Goal: Transaction & Acquisition: Subscribe to service/newsletter

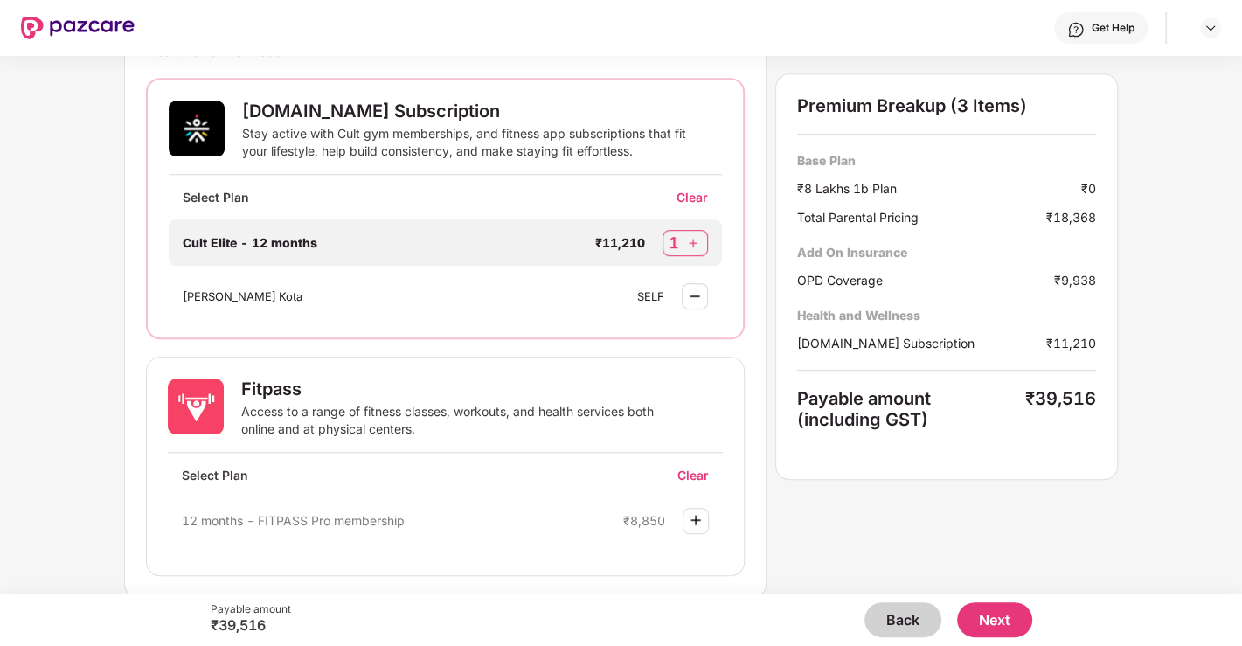
scroll to position [620, 0]
click at [456, 146] on div "Stay active with Cult gym memberships, and fitness app subscriptions that fit y…" at bounding box center [464, 141] width 445 height 35
click at [192, 128] on img at bounding box center [197, 128] width 56 height 56
click at [301, 124] on div "Stay active with Cult gym memberships, and fitness app subscriptions that fit y…" at bounding box center [464, 141] width 445 height 35
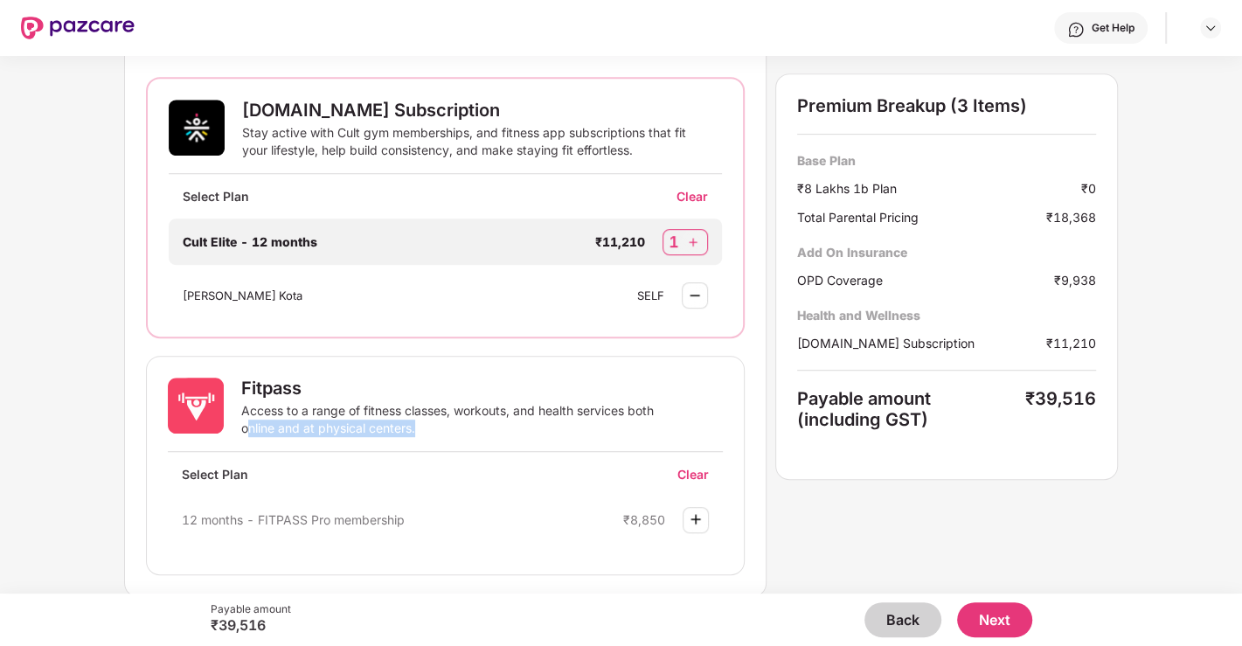
drag, startPoint x: 243, startPoint y: 424, endPoint x: 421, endPoint y: 426, distance: 178.3
click at [421, 426] on div "Access to a range of fitness classes, workouts, and health services both online…" at bounding box center [464, 419] width 447 height 35
click at [50, 459] on div "Select your Add On Benefits Current Base Plan ₹8 Lakhs 1b Plan [PERSON_NAME][GE…" at bounding box center [621, 325] width 1242 height 538
click at [836, 522] on div "Select your Add On Benefits Current Base Plan ₹8 Lakhs 1b Plan [PERSON_NAME][GE…" at bounding box center [621, 24] width 994 height 1145
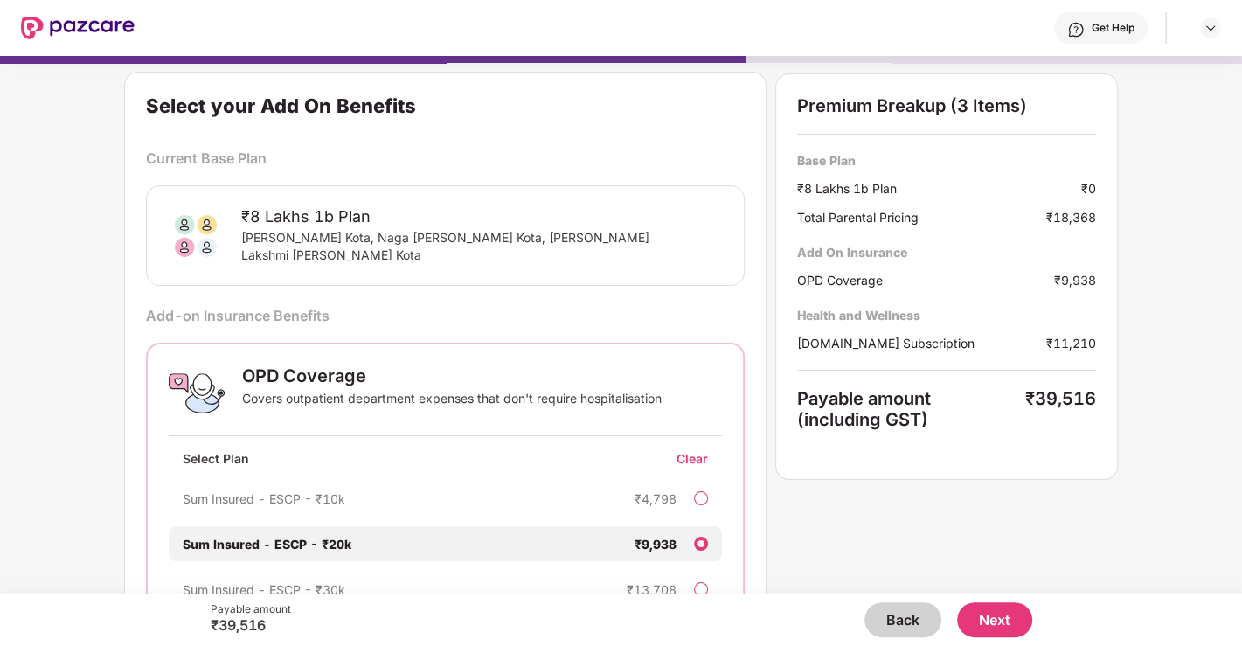
scroll to position [1, 0]
click at [1010, 621] on button "Next" at bounding box center [994, 619] width 75 height 35
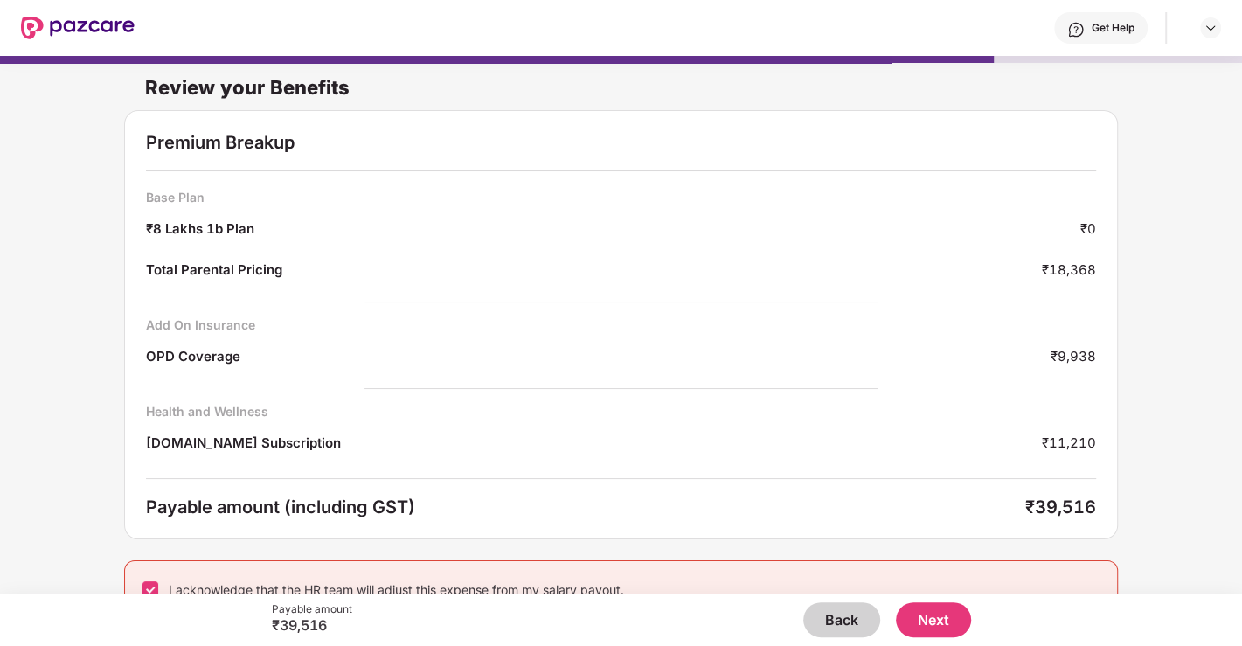
scroll to position [23, 0]
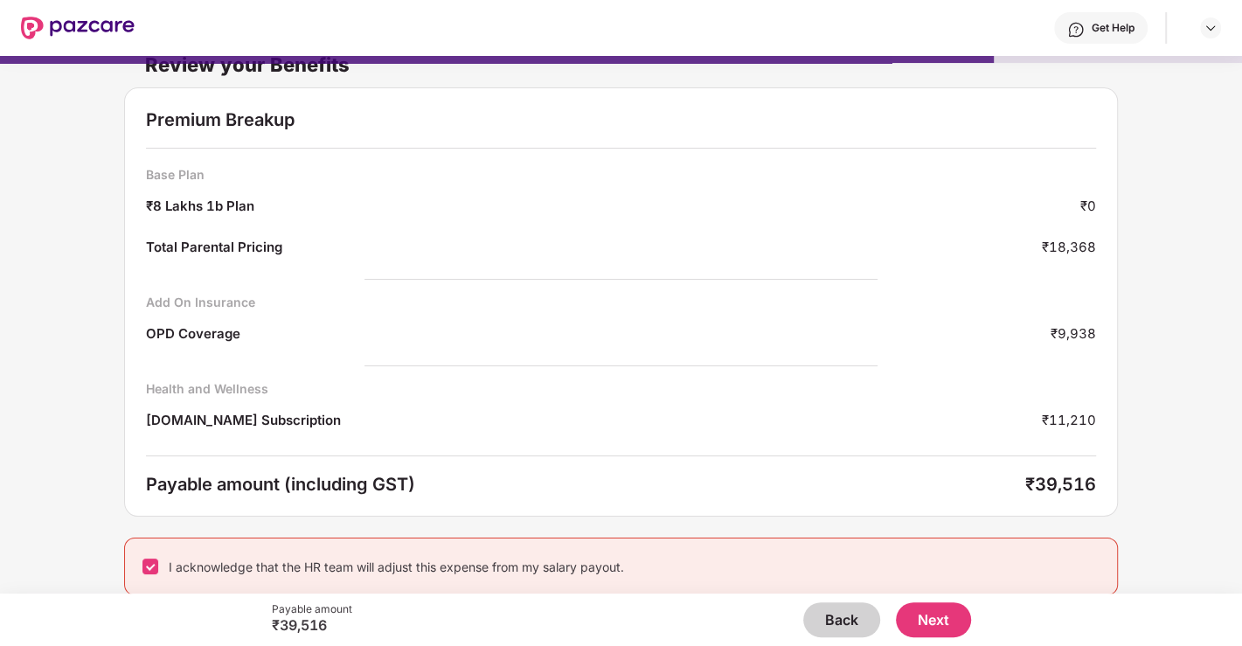
click at [941, 614] on button "Next" at bounding box center [933, 619] width 75 height 35
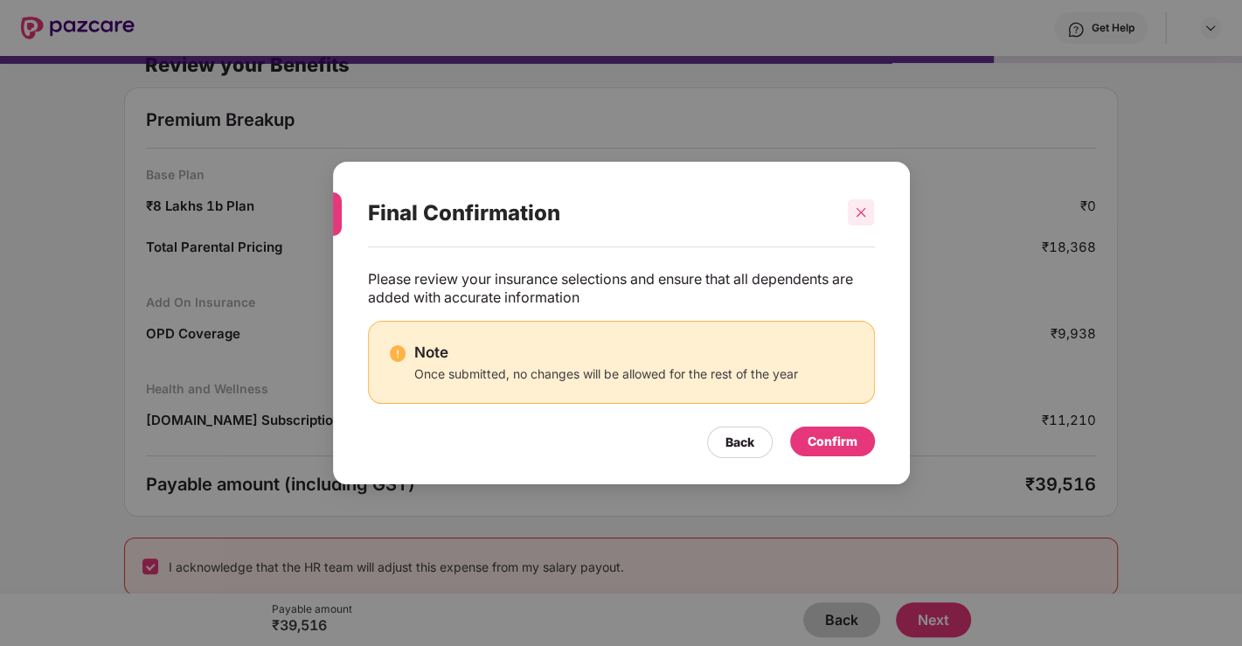
click at [864, 208] on icon "close" at bounding box center [861, 212] width 12 height 12
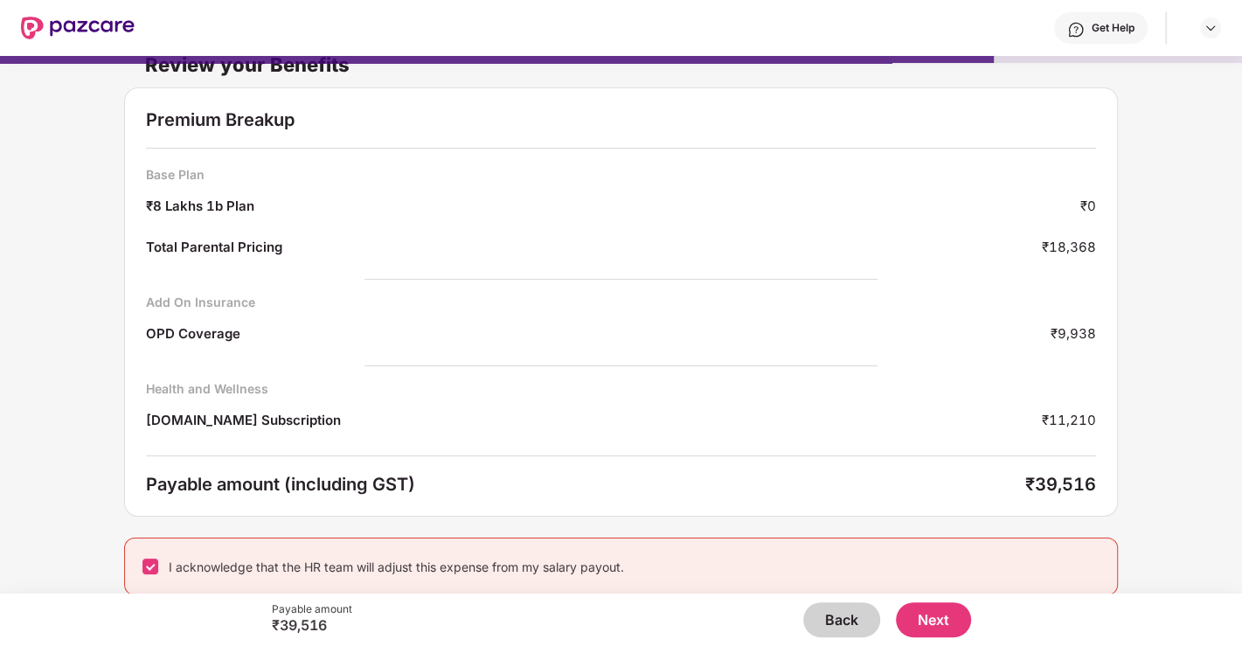
click at [830, 620] on button "Back" at bounding box center [841, 619] width 77 height 35
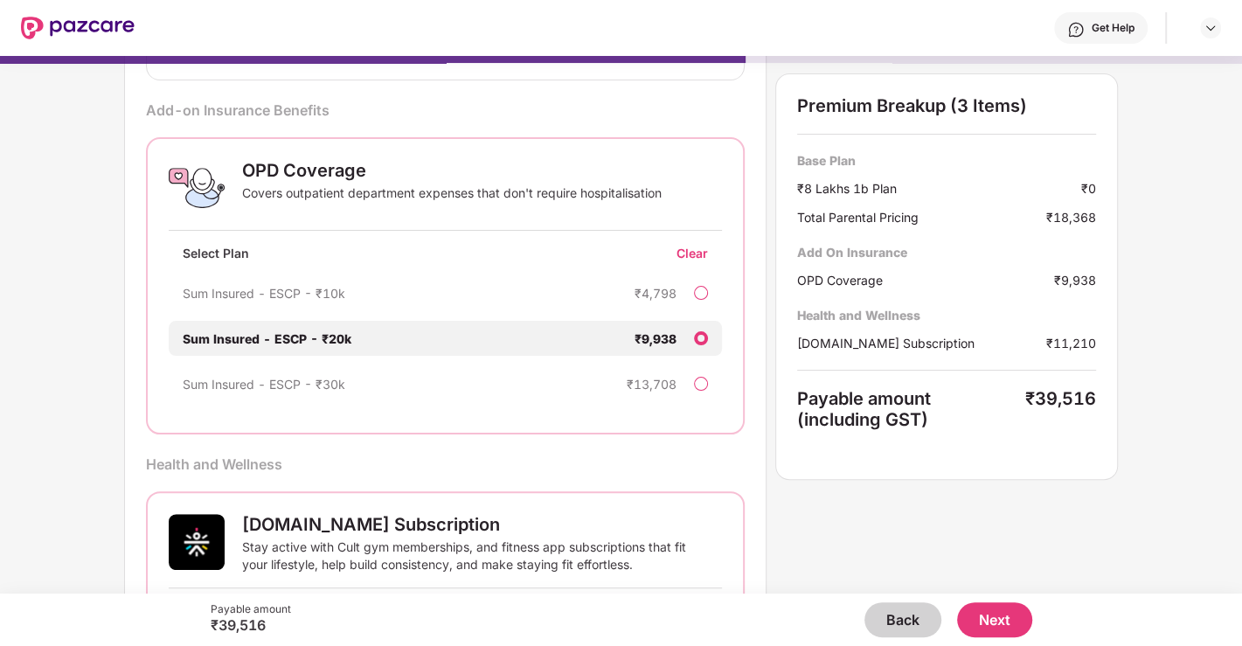
scroll to position [212, 0]
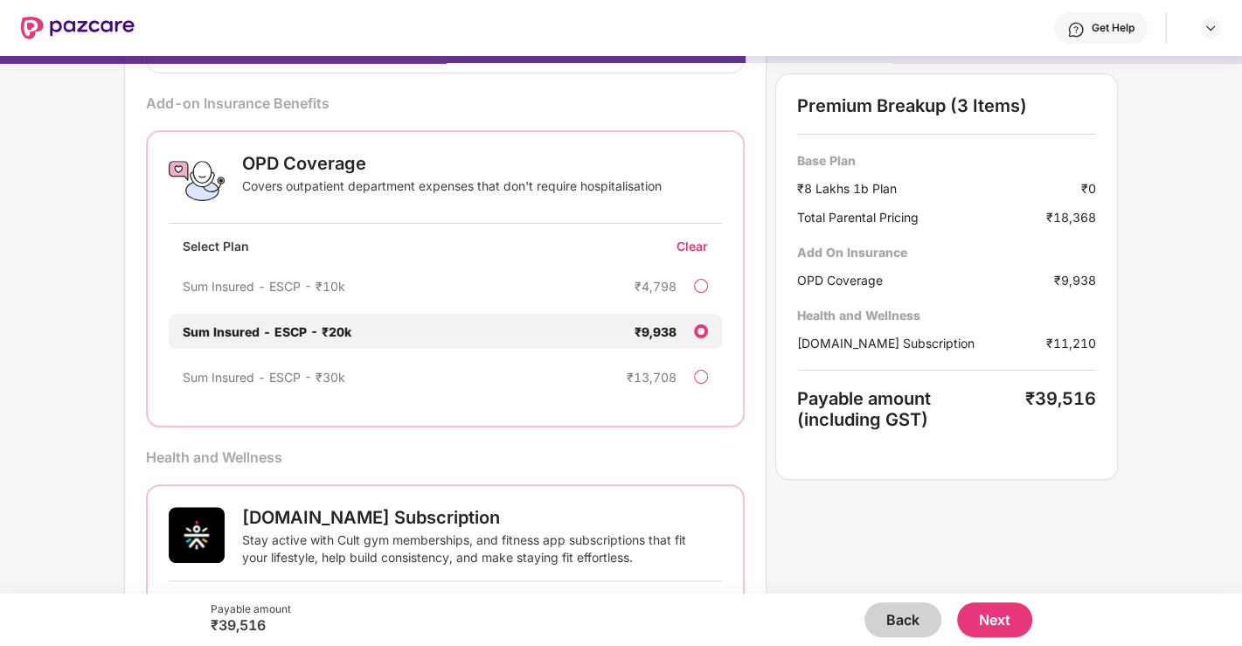
click at [893, 618] on button "Back" at bounding box center [902, 619] width 77 height 35
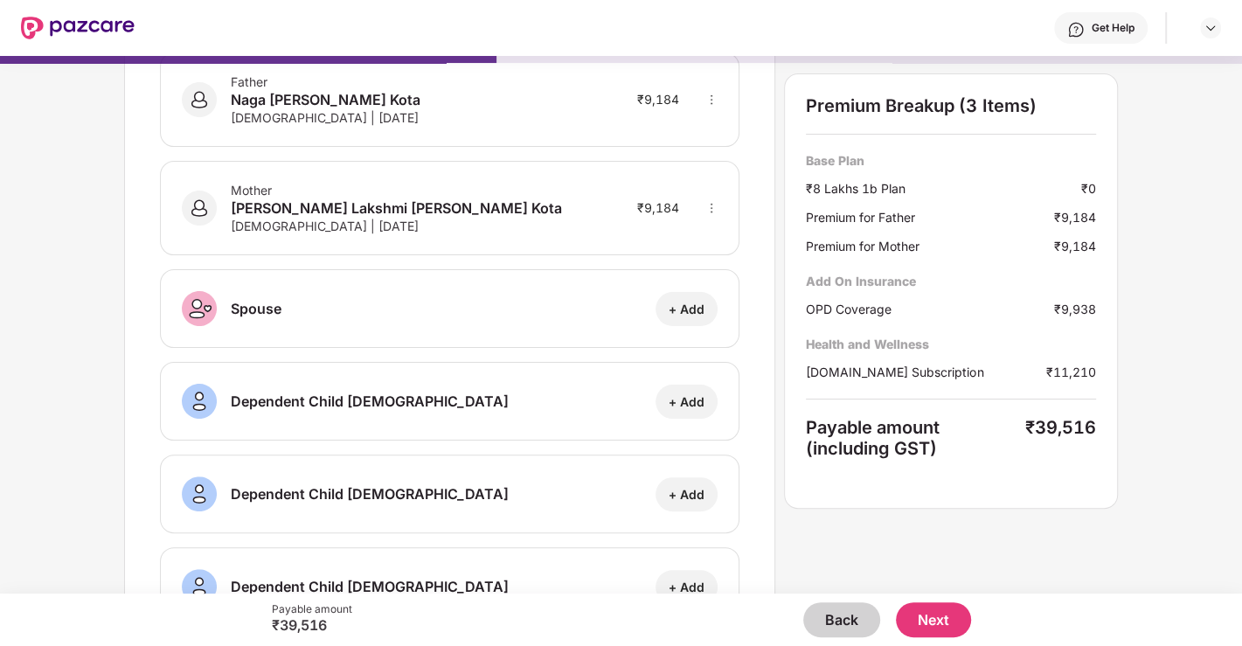
scroll to position [0, 0]
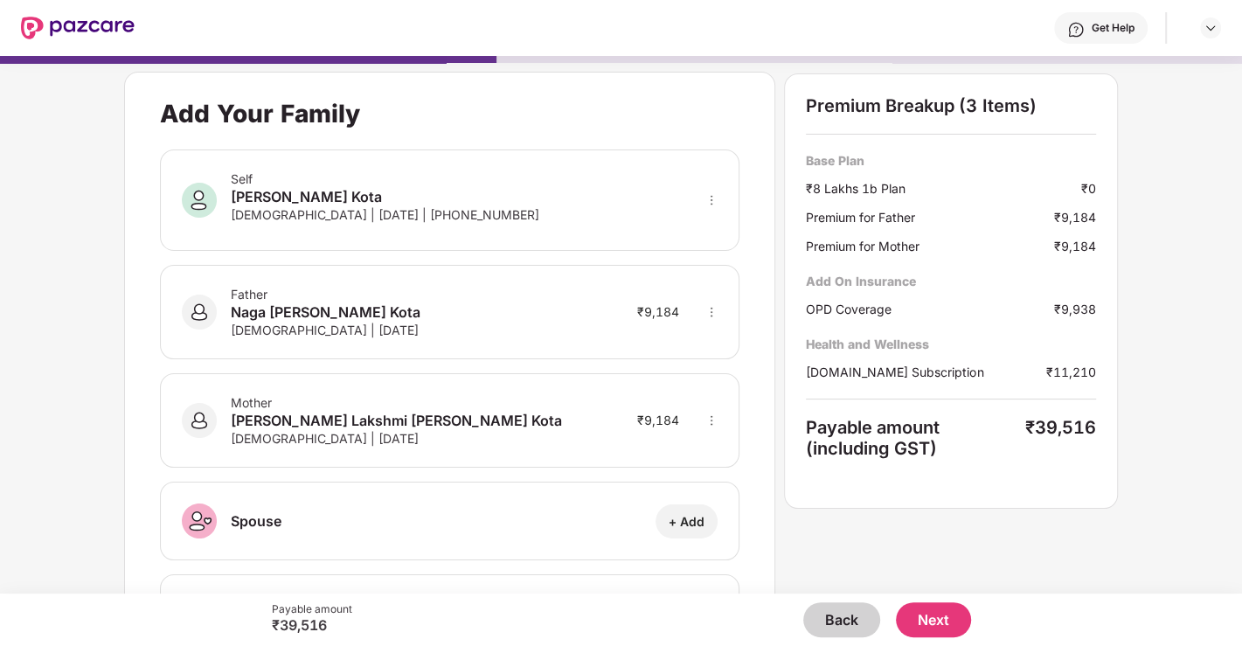
click at [934, 610] on button "Next" at bounding box center [933, 619] width 75 height 35
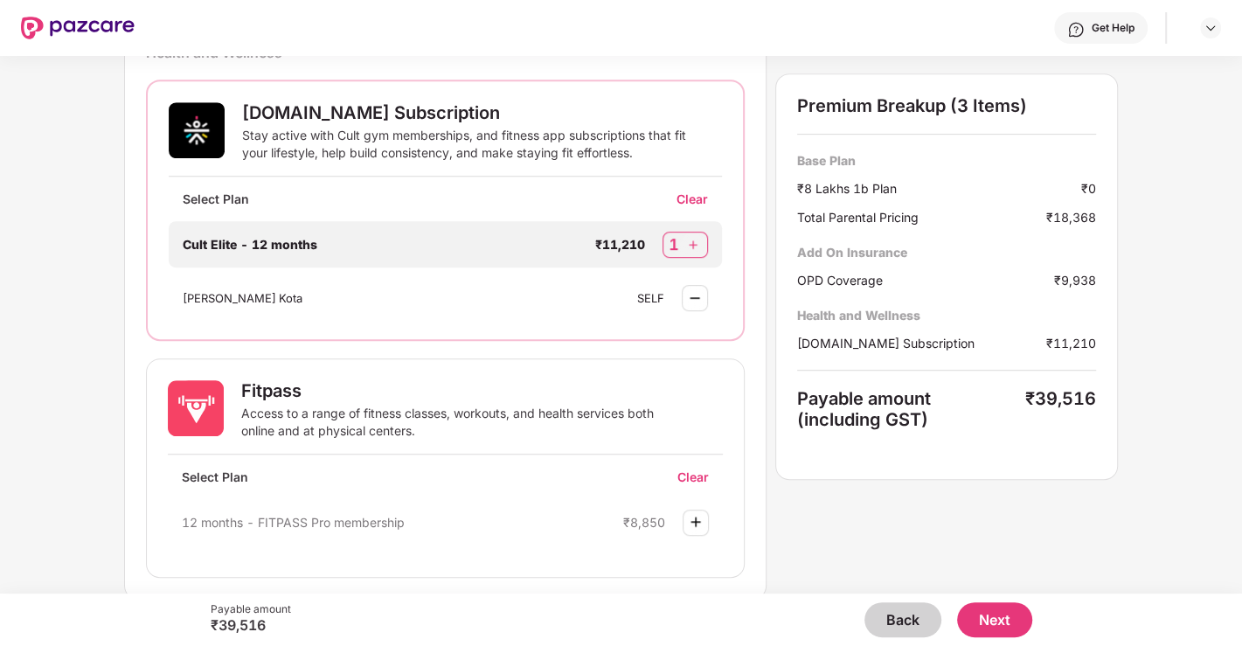
scroll to position [620, 0]
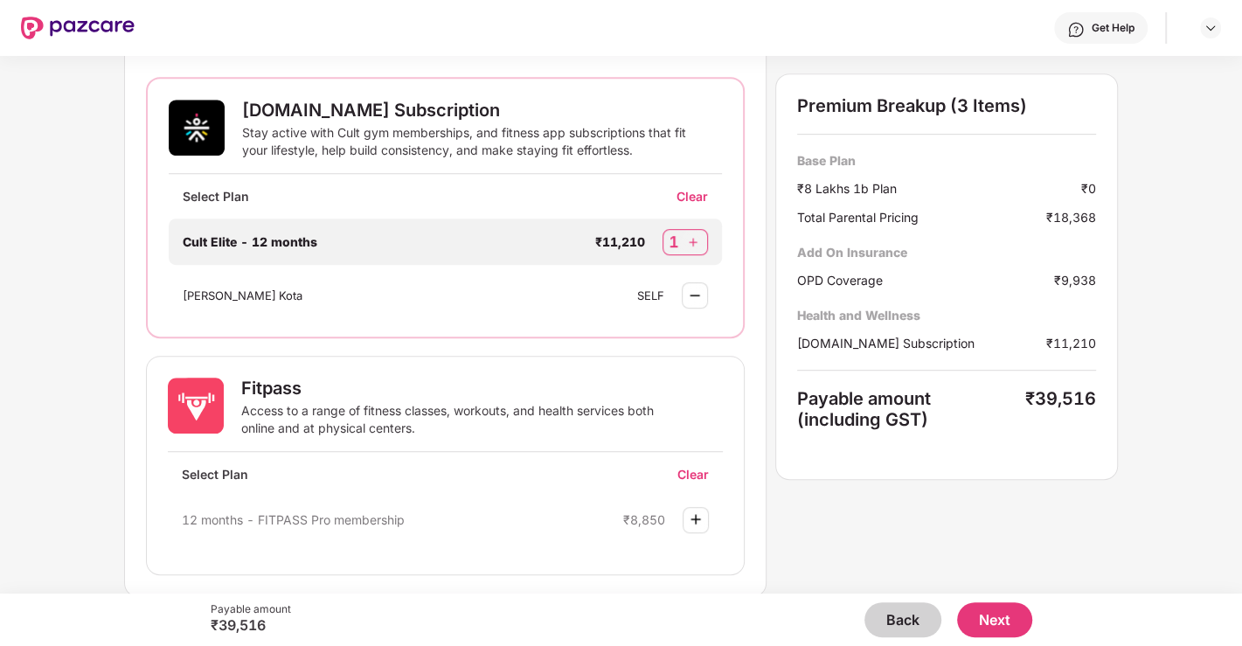
click at [272, 244] on span "Cult Elite - 12 months" at bounding box center [250, 241] width 135 height 15
click at [992, 608] on button "Next" at bounding box center [994, 619] width 75 height 35
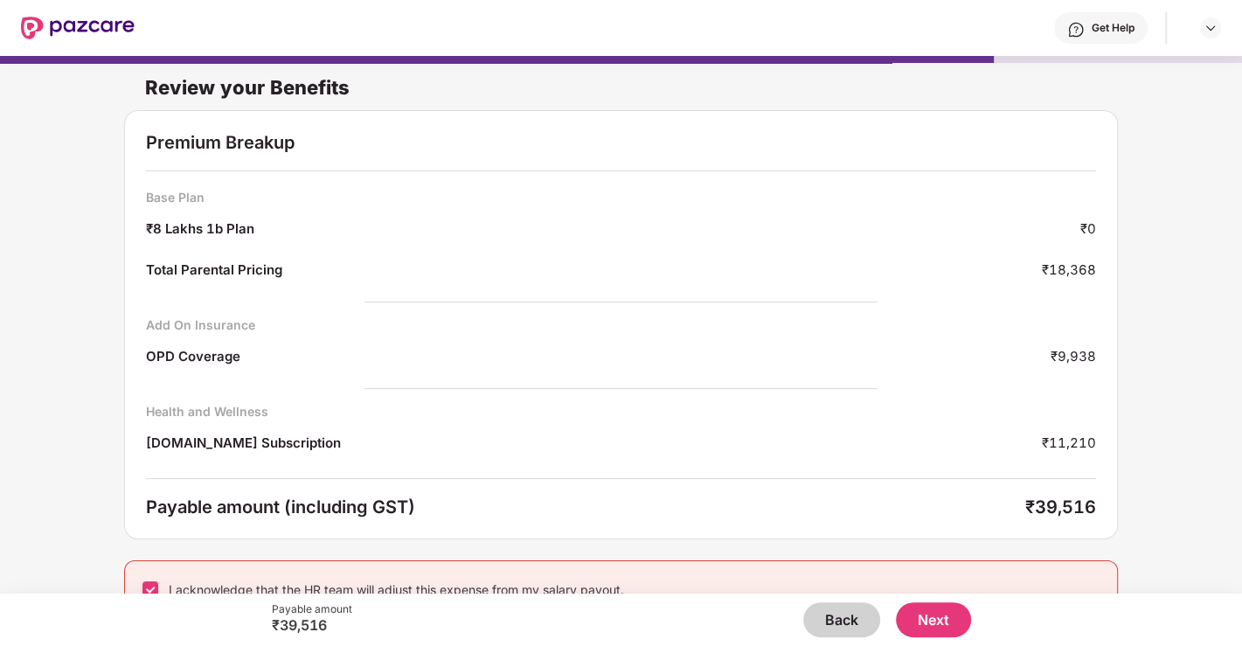
scroll to position [23, 0]
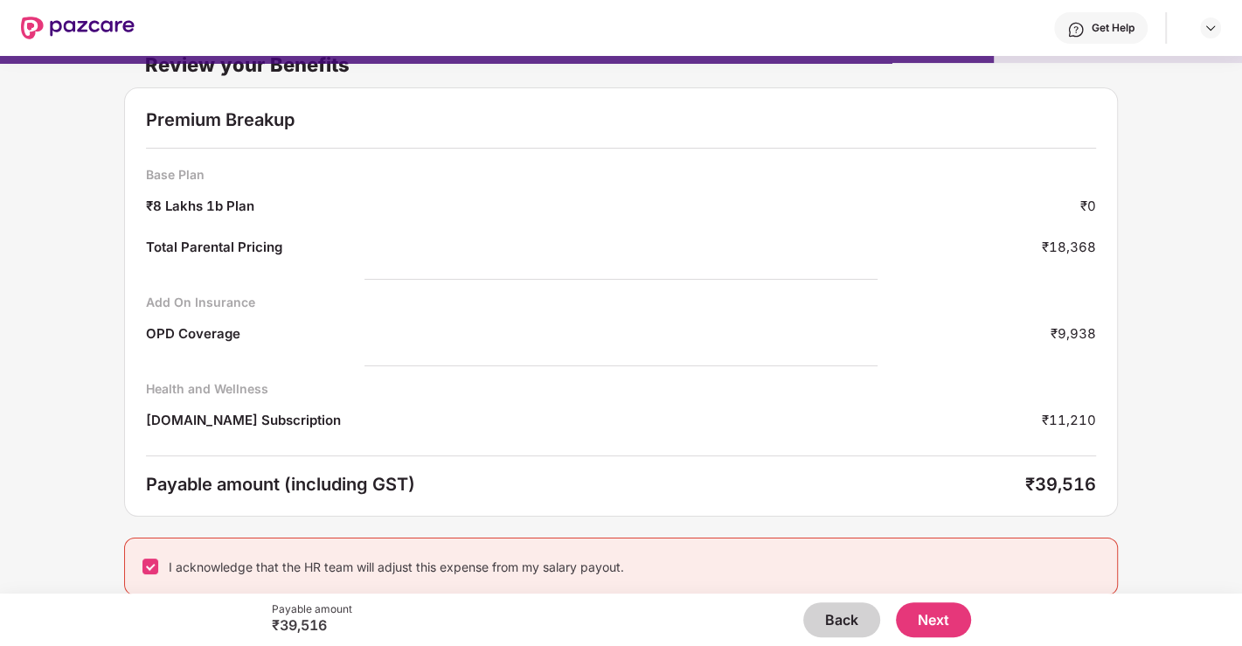
click at [938, 609] on button "Next" at bounding box center [933, 619] width 75 height 35
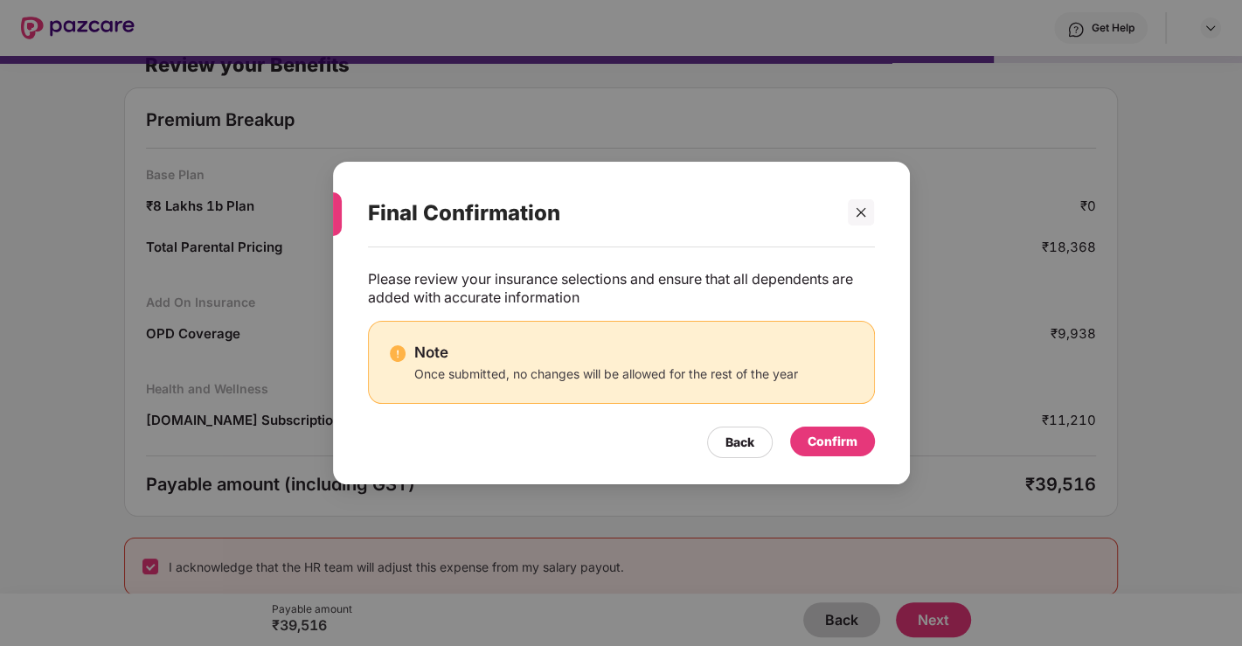
click at [837, 434] on div "Confirm" at bounding box center [833, 441] width 50 height 19
